Goal: Information Seeking & Learning: Compare options

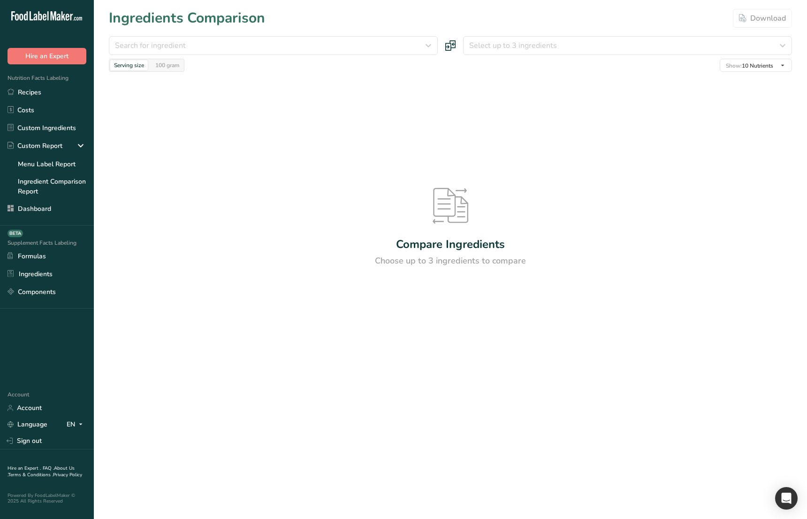
click at [328, 218] on div "Compare Ingredients Choose up to 3 ingredients to compare" at bounding box center [450, 227] width 683 height 311
click at [336, 229] on div "Compare Ingredients Choose up to 3 ingredients to compare" at bounding box center [450, 227] width 683 height 311
click at [304, 144] on div "Compare Ingredients Choose up to 3 ingredients to compare" at bounding box center [450, 227] width 683 height 311
click at [271, 47] on div "Search for ingredient" at bounding box center [270, 45] width 311 height 11
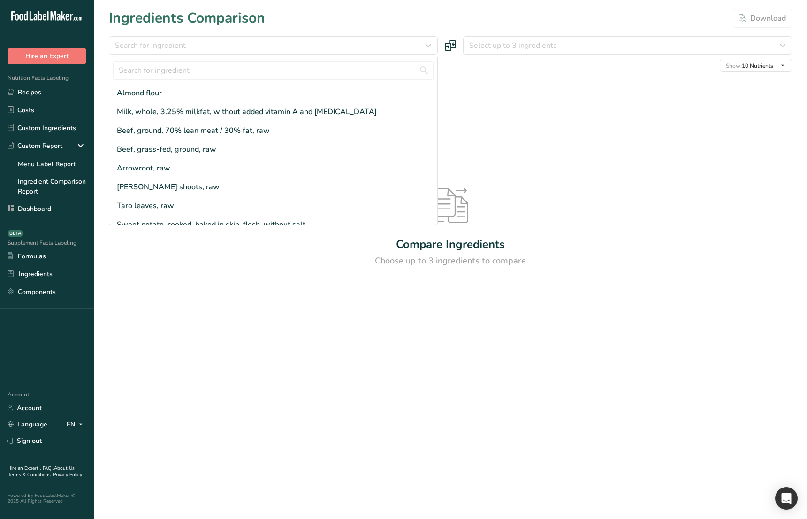
drag, startPoint x: 527, startPoint y: 122, endPoint x: 479, endPoint y: 118, distance: 47.6
click at [527, 122] on div "Compare Ingredients Choose up to 3 ingredients to compare" at bounding box center [450, 227] width 683 height 311
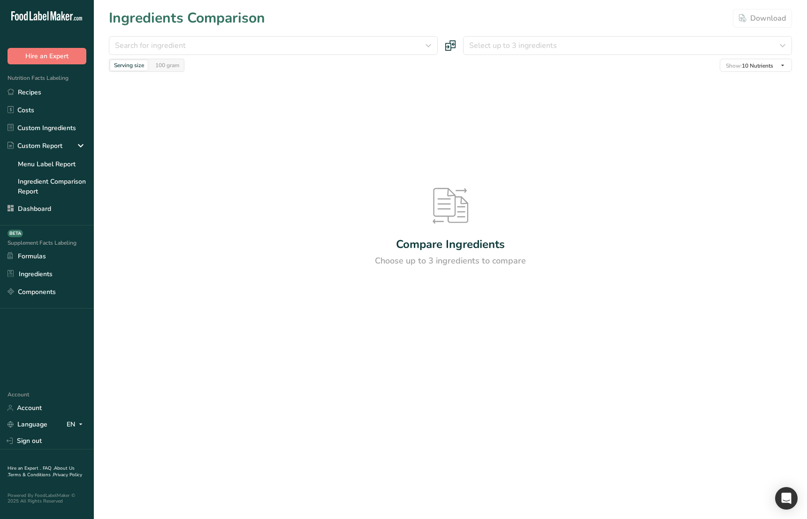
click at [298, 56] on form "Search for ingredient Almond flour Milk, whole, 3.25% milkfat, without added vi…" at bounding box center [450, 54] width 683 height 36
click at [302, 53] on button "Search for ingredient" at bounding box center [273, 45] width 329 height 19
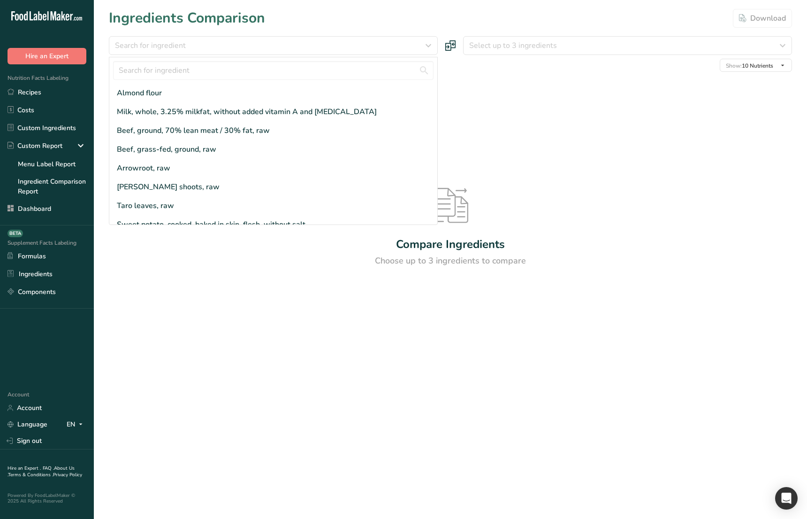
click at [288, 298] on div "Compare Ingredients Choose up to 3 ingredients to compare" at bounding box center [450, 227] width 683 height 311
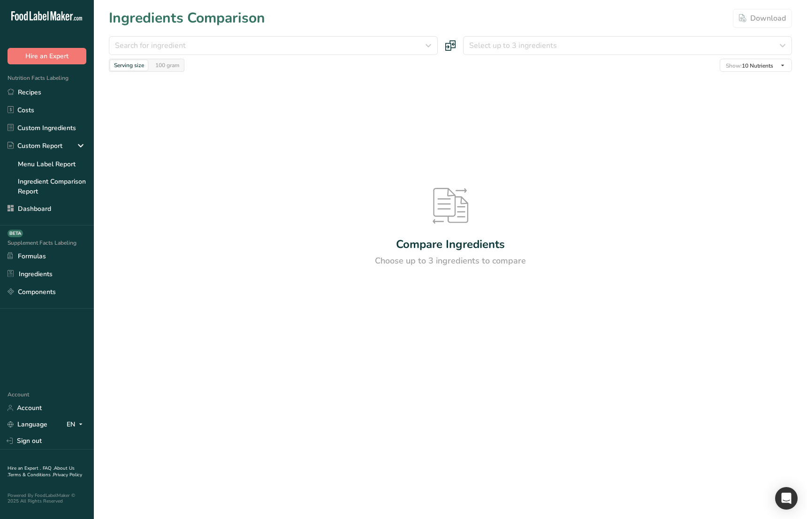
click at [282, 300] on div "Compare Ingredients Choose up to 3 ingredients to compare" at bounding box center [450, 227] width 683 height 311
click at [306, 101] on div "Compare Ingredients Choose up to 3 ingredients to compare" at bounding box center [450, 227] width 683 height 311
